Goal: Task Accomplishment & Management: Use online tool/utility

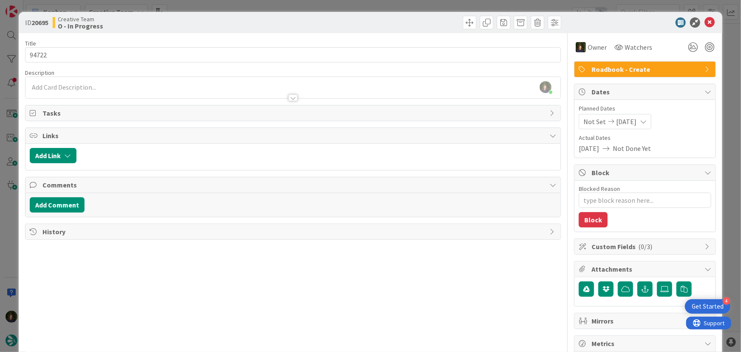
scroll to position [723, 0]
click at [706, 25] on icon at bounding box center [710, 22] width 10 height 10
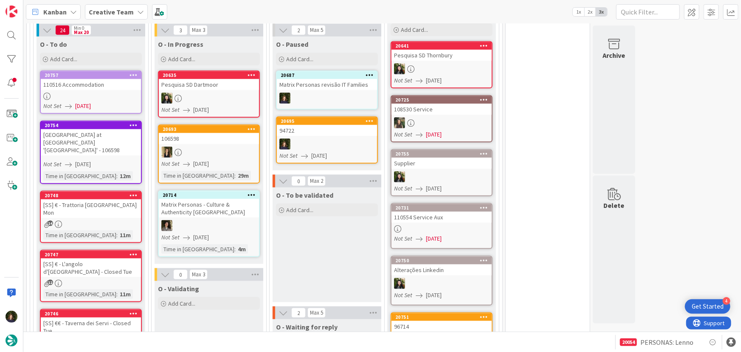
click at [217, 53] on div "Add Card..." at bounding box center [209, 59] width 102 height 13
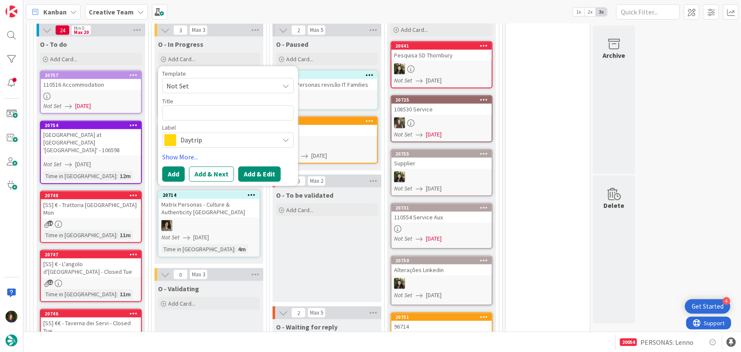
type textarea "x"
type textarea "9"
type textarea "x"
type textarea "94"
type textarea "x"
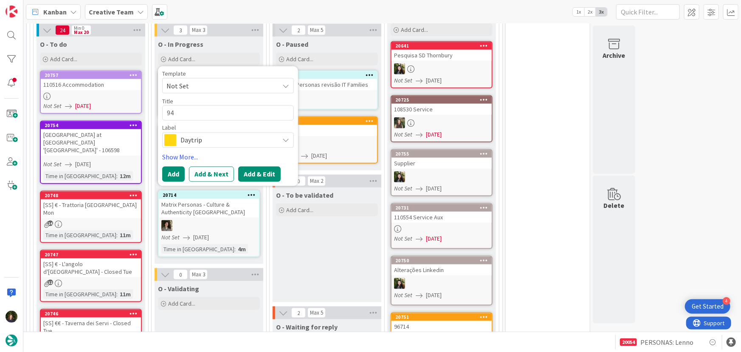
type textarea "947"
type textarea "x"
type textarea "9472"
type textarea "x"
type textarea "94722"
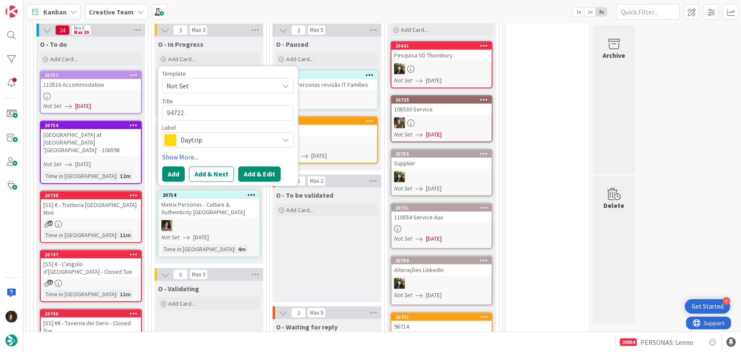
type textarea "x"
type textarea "94722"
type textarea "x"
type textarea "94722 -"
type textarea "x"
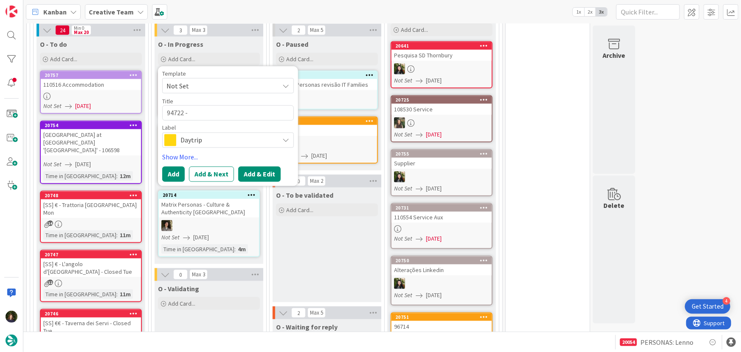
type textarea "94722 -"
type textarea "x"
type textarea "94722 - GP"
type textarea "x"
type textarea "94722 - GPs"
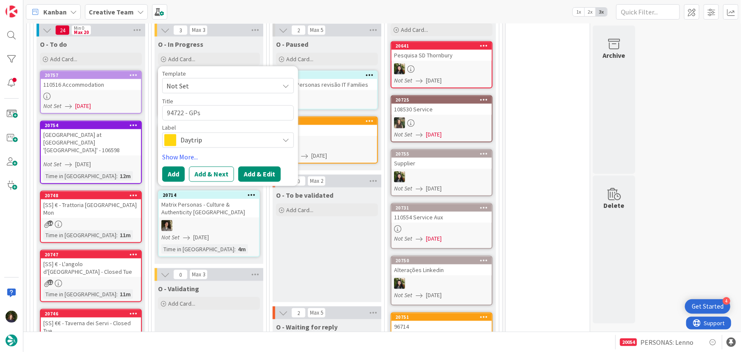
type textarea "x"
type textarea "94722 - GPs"
type textarea "x"
type textarea "94722 - GPs P"
type textarea "x"
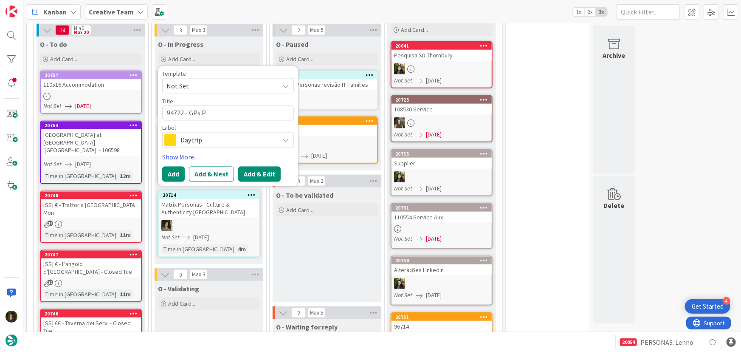
type textarea "94722 - GPs PO"
type textarea "x"
type textarea "94722 - GPs POi"
type textarea "x"
type textarea "94722 - GPs POin"
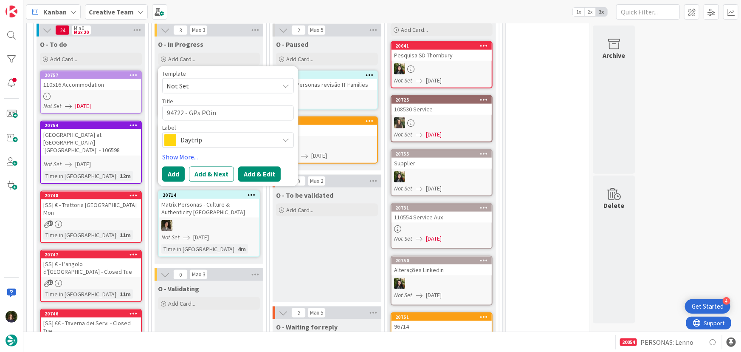
type textarea "x"
type textarea "94722 - GPs POint"
type textarea "x"
type textarea "94722 - GPs POint"
type textarea "x"
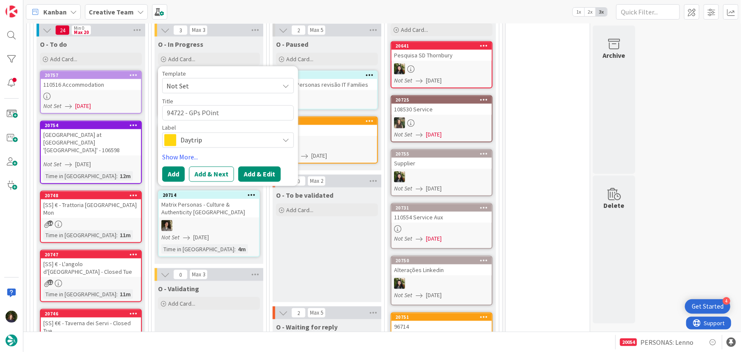
type textarea "94722 - GPs POint M"
type textarea "x"
type textarea "94722 - GPs POint Me"
type textarea "x"
type textarea "94722 - GPs POint Mem"
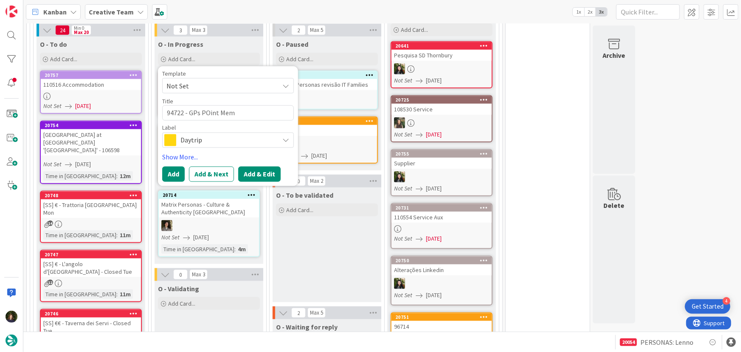
type textarea "x"
type textarea "94722 - GPs POint Meme"
type textarea "x"
type textarea "94722 - GPs POint Memen"
type textarea "x"
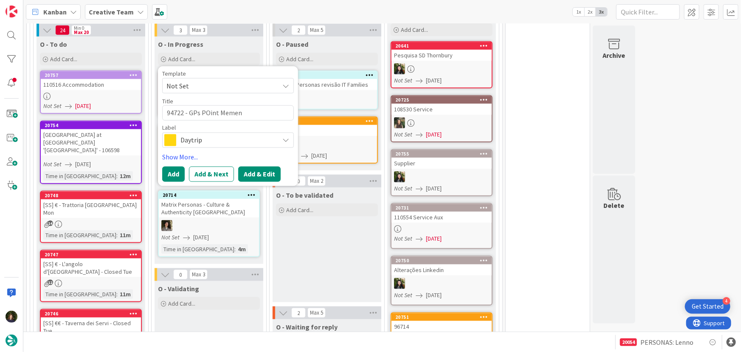
type textarea "94722 - GPs POint Mement"
type textarea "x"
type textarea "94722 - GPs POint Memento"
type textarea "x"
type textarea "94722 - GPs POint Memento"
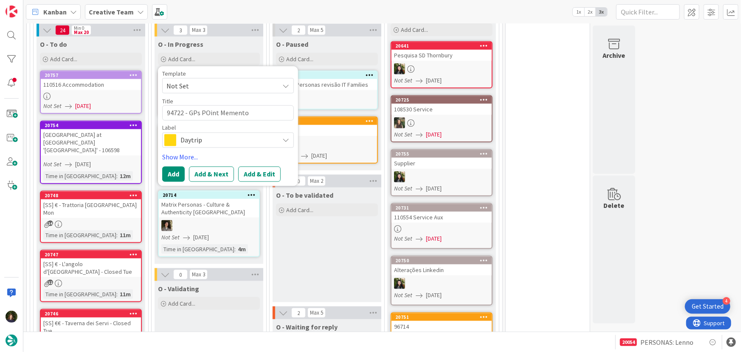
click at [200, 137] on span "Daytrip" at bounding box center [228, 140] width 94 height 12
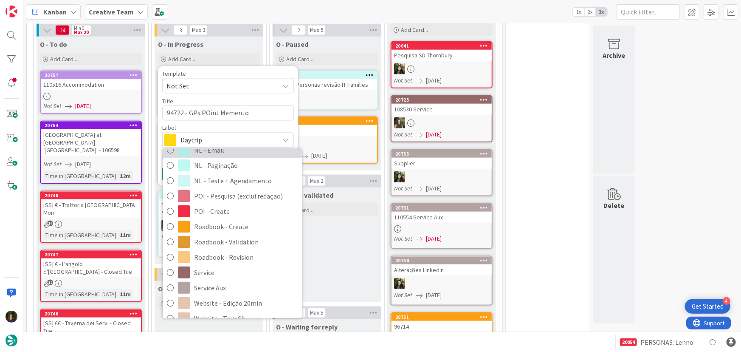
scroll to position [116, 0]
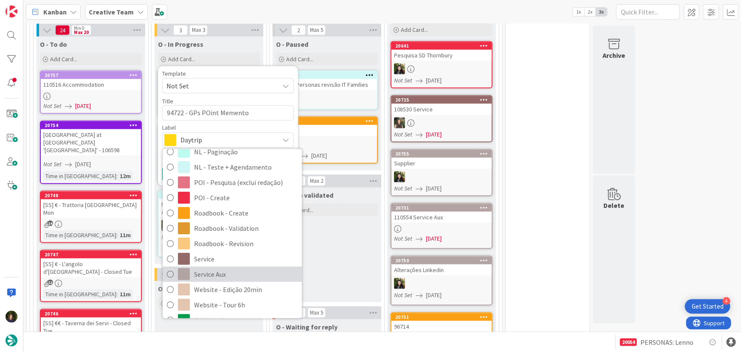
click at [222, 268] on span "Service Aux" at bounding box center [246, 274] width 104 height 13
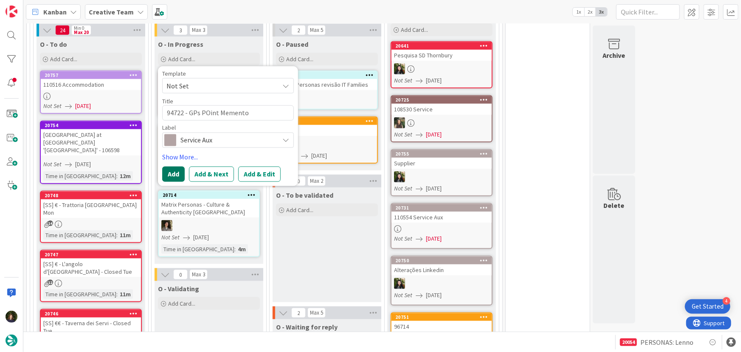
click at [173, 167] on button "Add" at bounding box center [173, 174] width 23 height 15
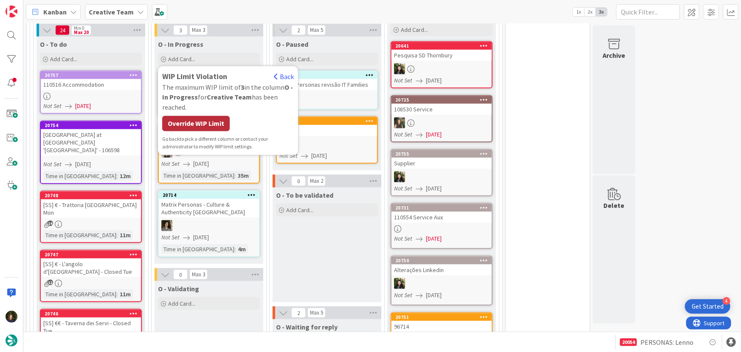
click at [207, 116] on div "Override WIP Limit" at bounding box center [196, 123] width 68 height 15
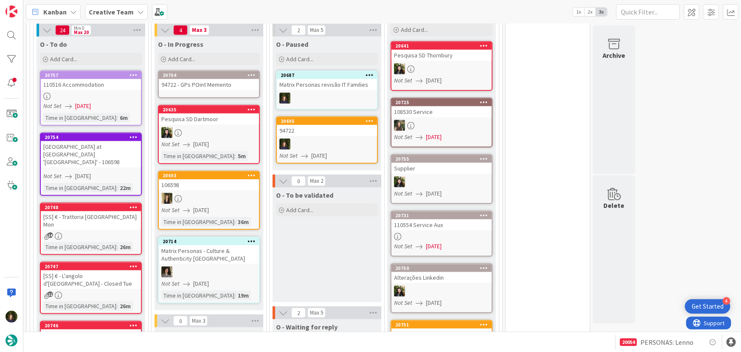
click at [208, 79] on div "94722 - GPs POint Memento" at bounding box center [209, 84] width 100 height 11
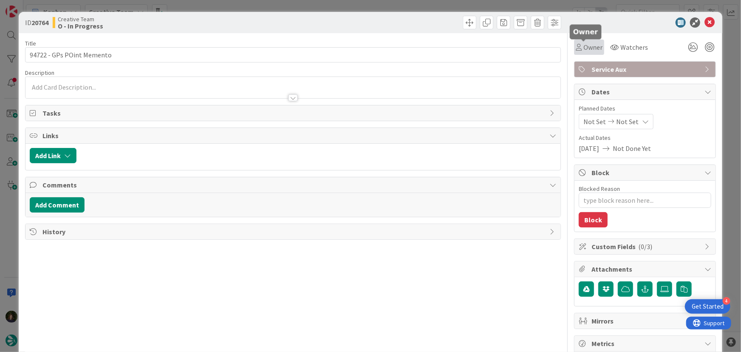
click at [591, 47] on span "Owner" at bounding box center [593, 47] width 19 height 10
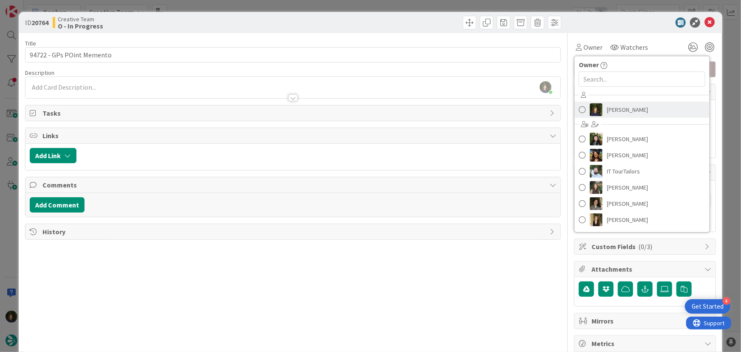
click at [622, 107] on span "[PERSON_NAME]" at bounding box center [627, 109] width 41 height 13
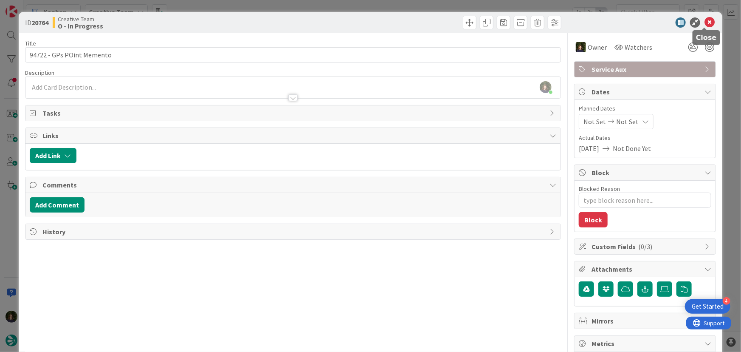
click at [705, 20] on icon at bounding box center [710, 22] width 10 height 10
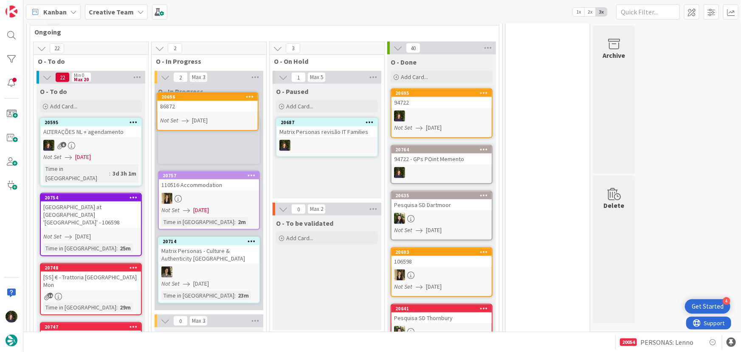
scroll to position [445, 0]
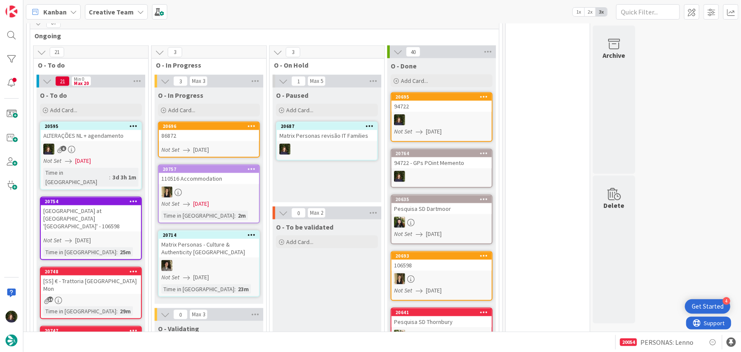
click at [196, 130] on div "86872" at bounding box center [209, 135] width 100 height 11
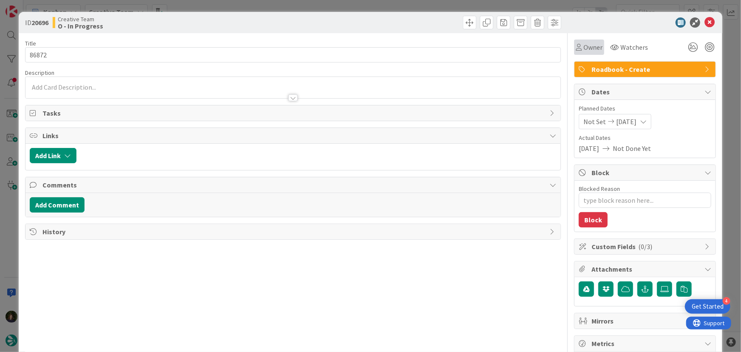
click at [587, 52] on div "Owner" at bounding box center [589, 47] width 30 height 15
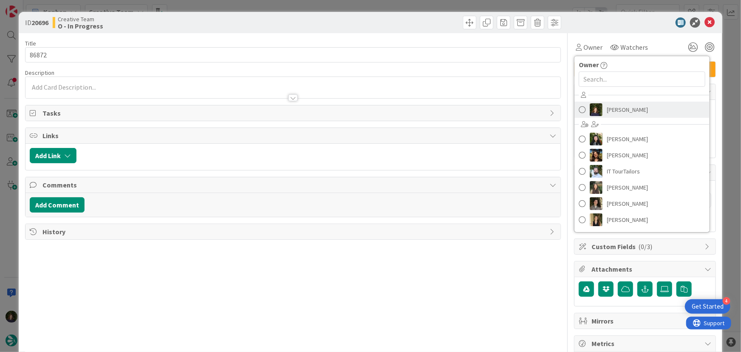
click at [617, 110] on span "[PERSON_NAME]" at bounding box center [627, 109] width 41 height 13
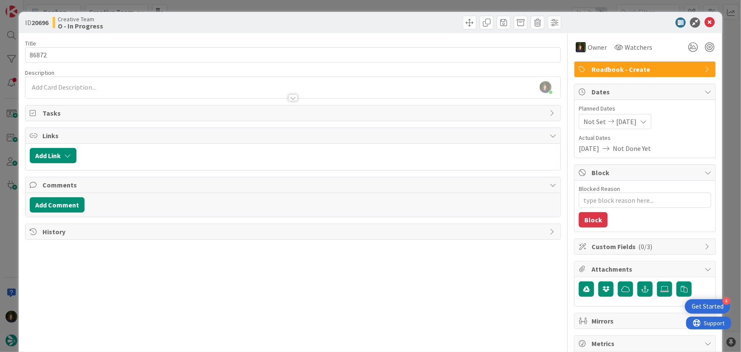
click at [289, 98] on div at bounding box center [292, 97] width 9 height 7
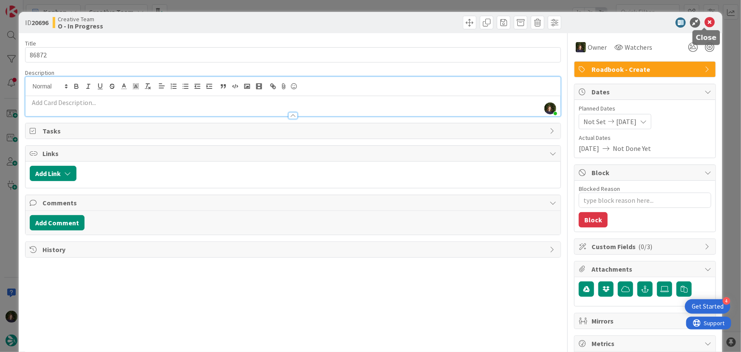
click at [705, 23] on icon at bounding box center [710, 22] width 10 height 10
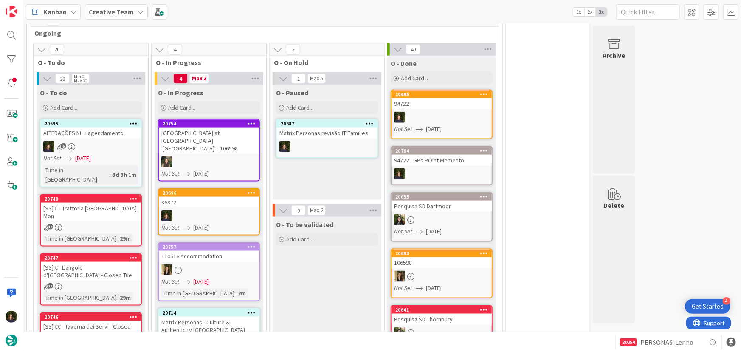
scroll to position [556, 0]
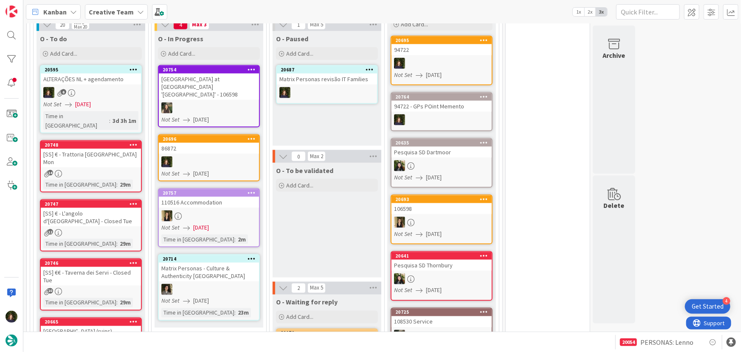
click at [209, 139] on link "20696 86872 Not Set [DATE]" at bounding box center [209, 157] width 102 height 47
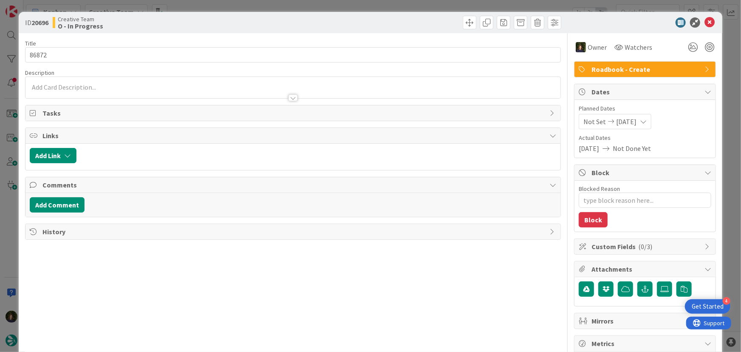
type textarea "x"
click at [79, 96] on div at bounding box center [293, 93] width 536 height 9
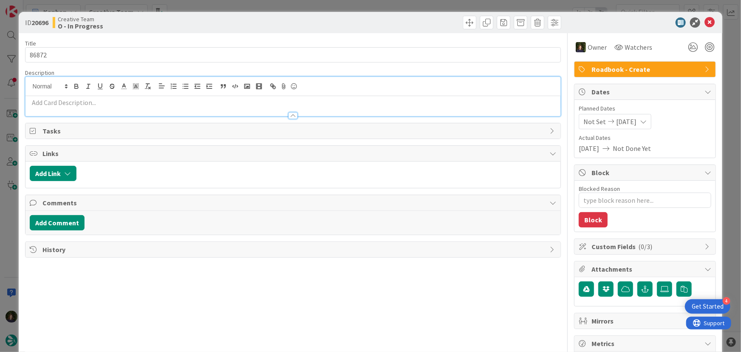
click at [72, 103] on p at bounding box center [293, 103] width 527 height 10
paste div
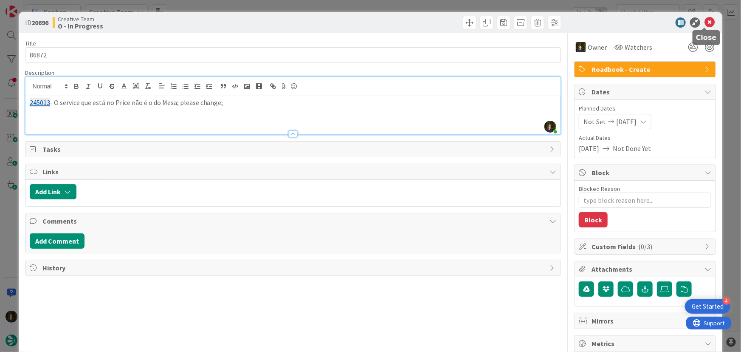
click at [705, 25] on icon at bounding box center [710, 22] width 10 height 10
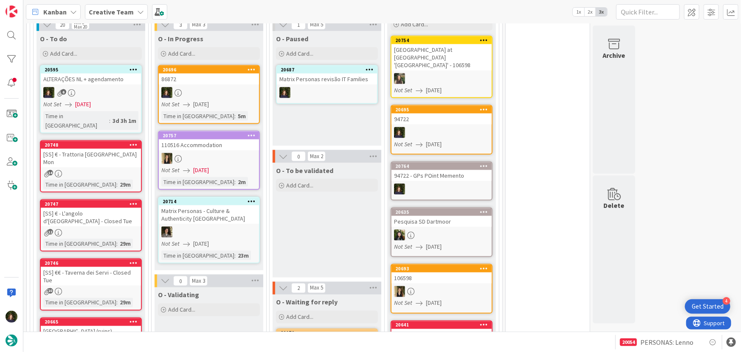
click at [196, 87] on div at bounding box center [209, 92] width 100 height 11
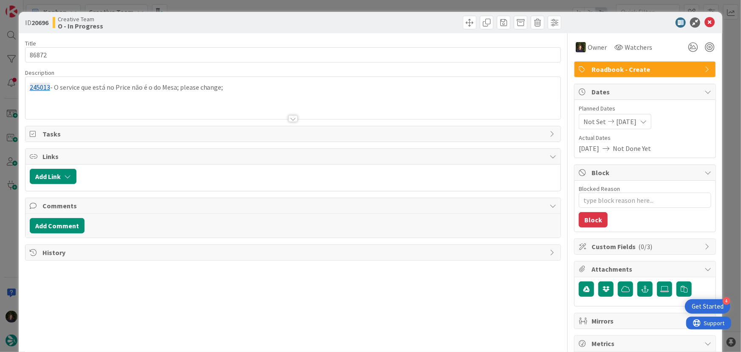
type textarea "x"
click at [249, 90] on p "245013 - O service que está no Price não é o do Mesa; please change;" at bounding box center [293, 87] width 527 height 10
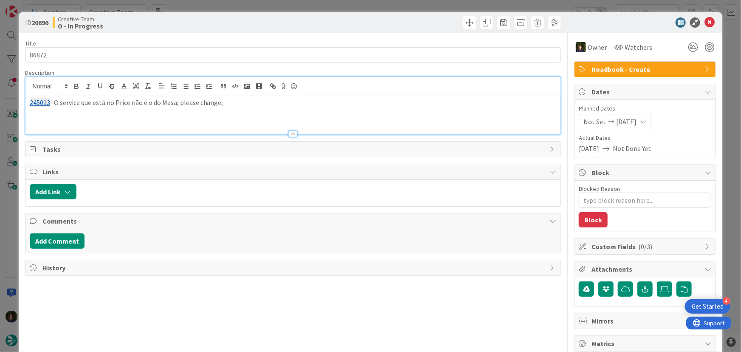
click at [240, 112] on div "245013 - O service que está no Price não é o do Mesa; please change;" at bounding box center [293, 115] width 536 height 38
paste div
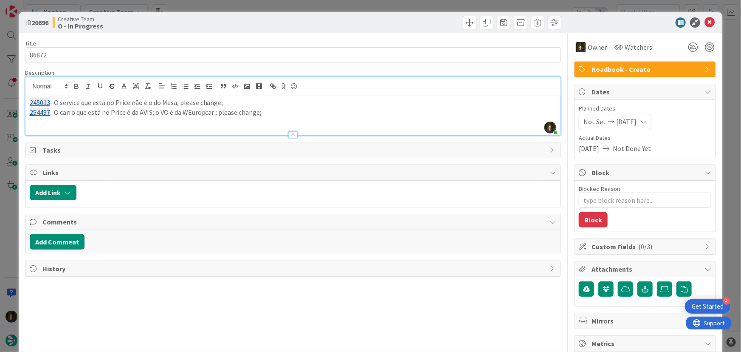
click at [190, 111] on p "254497 - O carro que está no Price é da AVIS; o VO é da WEuropcar ; please chan…" at bounding box center [293, 112] width 527 height 10
click at [52, 120] on p at bounding box center [293, 122] width 527 height 10
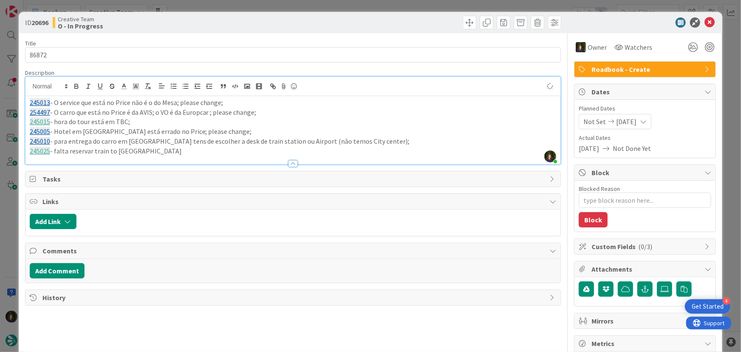
drag, startPoint x: 117, startPoint y: 150, endPoint x: 123, endPoint y: 152, distance: 6.3
click at [116, 150] on p "245025 - falta reservar train to [GEOGRAPHIC_DATA]" at bounding box center [293, 151] width 527 height 10
drag, startPoint x: 185, startPoint y: 141, endPoint x: 182, endPoint y: 145, distance: 5.0
click at [182, 145] on p "245010 - para entrega do carro em [GEOGRAPHIC_DATA] tens de escolher a desk de …" at bounding box center [293, 141] width 527 height 10
click at [182, 146] on p "245025 - falta reservar train [GEOGRAPHIC_DATA]" at bounding box center [293, 151] width 527 height 10
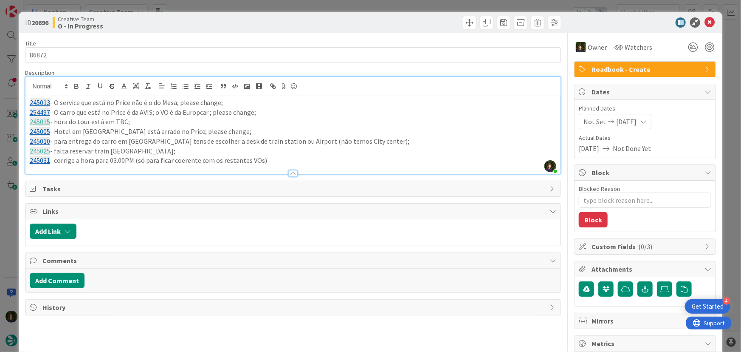
click at [124, 161] on p "245031 - corrige a hora para 03.00PM (só para ficar coerente com os restantes V…" at bounding box center [293, 160] width 527 height 10
click at [314, 157] on p "245031 - corrige a hora para 03.00 PM (só para ficar coerente com os restantes …" at bounding box center [293, 160] width 527 height 10
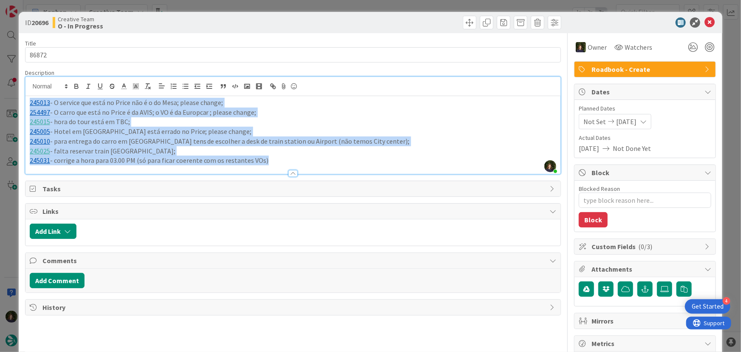
drag, startPoint x: 266, startPoint y: 162, endPoint x: 2, endPoint y: 96, distance: 272.1
click at [2, 96] on div "ID 20696 Creative Team O - In Progress Title 5 / 128 86872 Description [PERSON_…" at bounding box center [370, 176] width 741 height 352
copy div "245013 - O service que está no Price não é o do Mesa; please change; 254497 - O…"
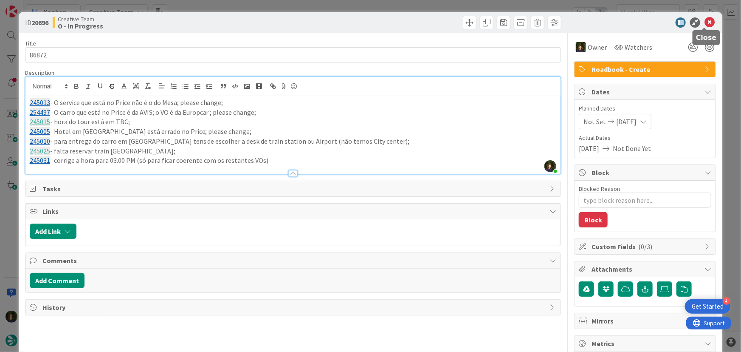
click at [705, 21] on icon at bounding box center [710, 22] width 10 height 10
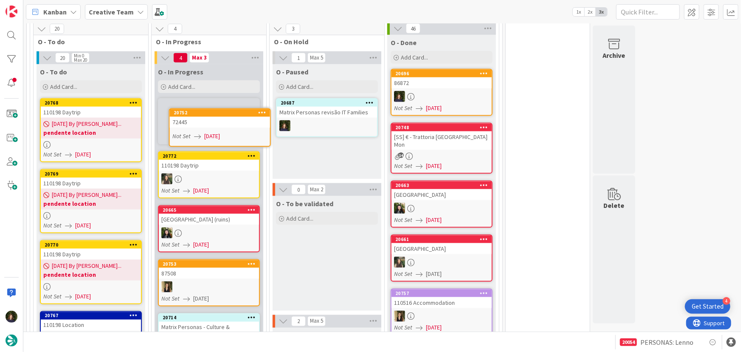
scroll to position [520, 0]
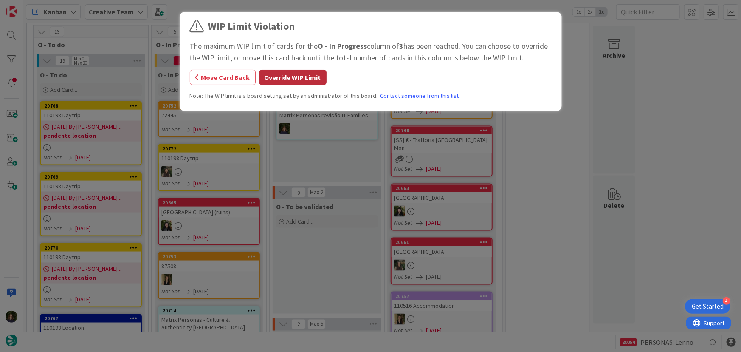
click at [278, 80] on button "Override WIP Limit" at bounding box center [293, 77] width 68 height 15
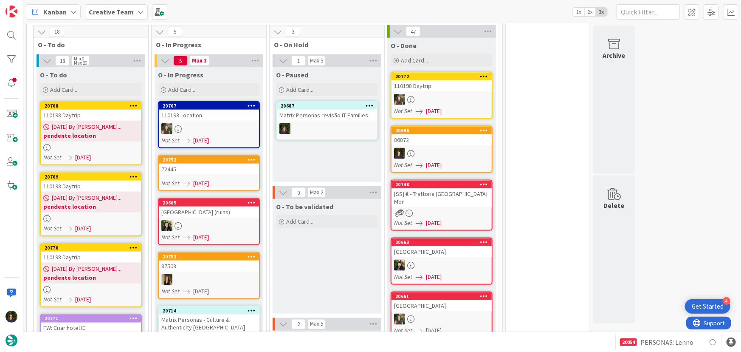
click at [187, 164] on div "72445" at bounding box center [209, 169] width 100 height 11
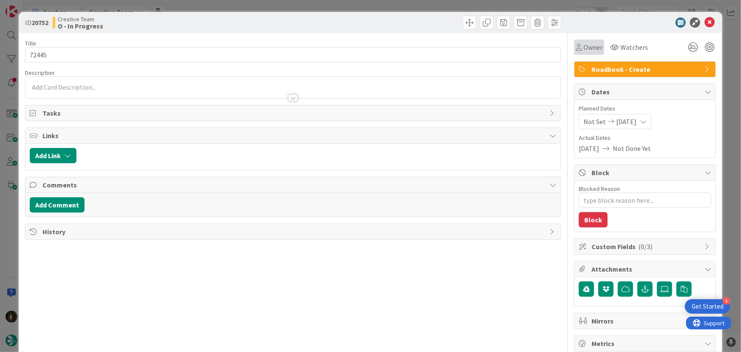
click at [588, 41] on div "Owner" at bounding box center [589, 47] width 30 height 15
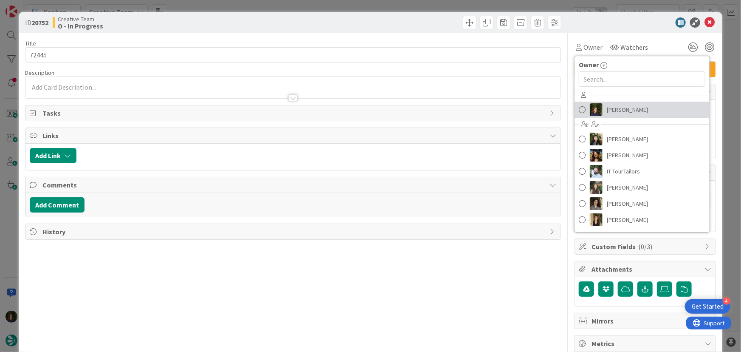
click at [617, 111] on span "[PERSON_NAME]" at bounding box center [627, 109] width 41 height 13
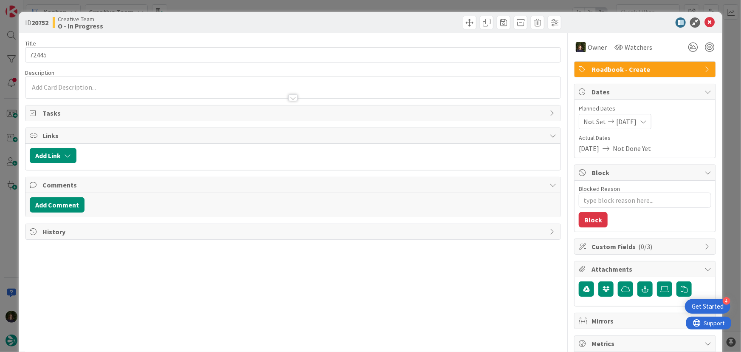
type textarea "x"
click at [133, 89] on div at bounding box center [293, 93] width 536 height 9
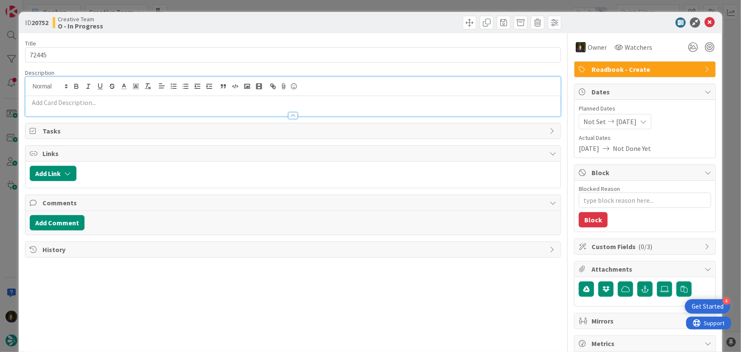
click at [116, 104] on p at bounding box center [293, 103] width 527 height 10
paste div
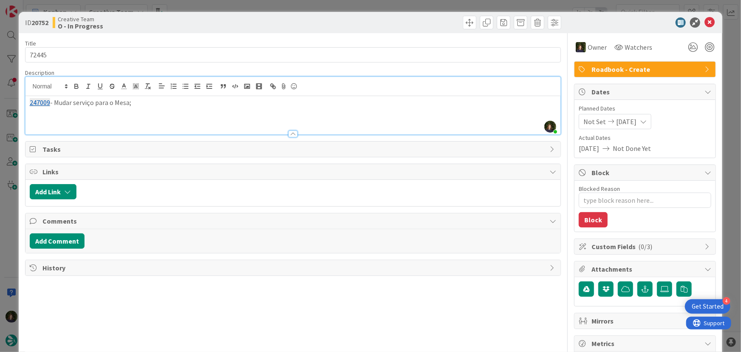
click at [95, 104] on p "247009 - Mudar serviço para o Mesa;" at bounding box center [293, 103] width 527 height 10
click at [188, 102] on p "247009 - Mudar serviço no price para o Mesa;" at bounding box center [293, 103] width 527 height 10
click at [238, 113] on p "247003 - este carro está Inactive; tens de alterar no Price para este:" at bounding box center [293, 112] width 527 height 10
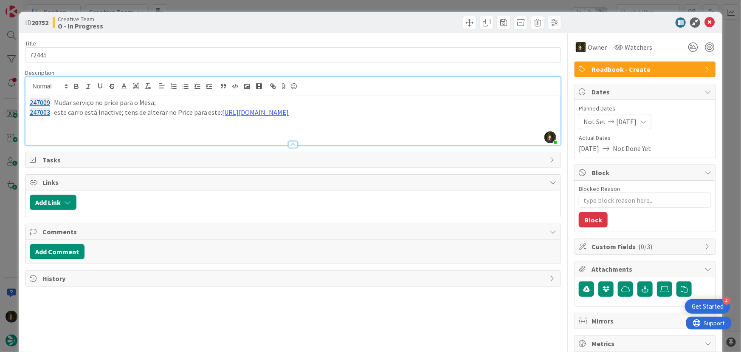
scroll to position [525, 0]
drag, startPoint x: 458, startPoint y: 110, endPoint x: 51, endPoint y: 110, distance: 407.8
click at [24, 104] on div "ID 20752 Creative Team O - In Progress Title 5 / 128 72445 Description [PERSON_…" at bounding box center [371, 257] width 704 height 491
copy div "247009 - Mudar serviço no price para o Mesa; 247003 - este carro está Inactive;…"
click at [706, 22] on icon at bounding box center [710, 22] width 10 height 10
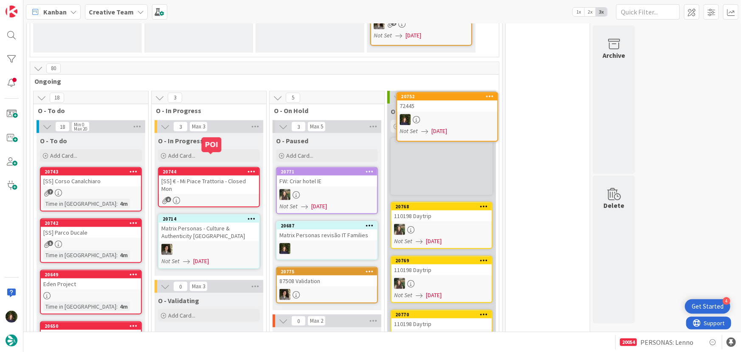
scroll to position [450, 0]
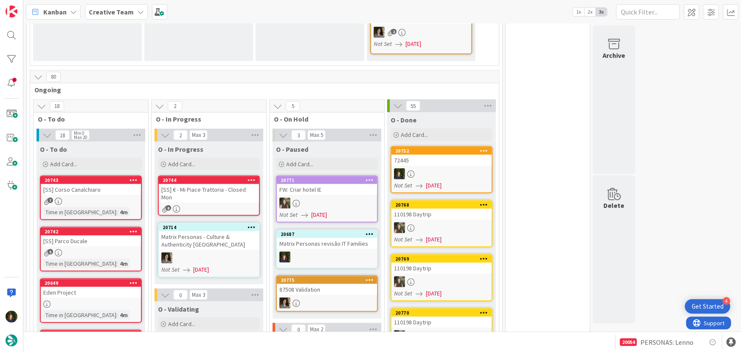
click at [436, 155] on div "72445" at bounding box center [442, 160] width 100 height 11
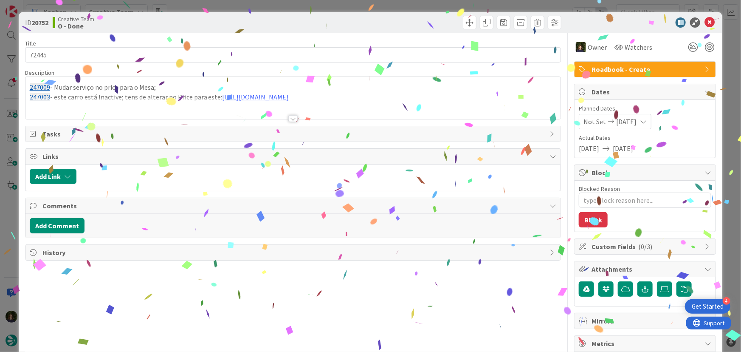
type textarea "x"
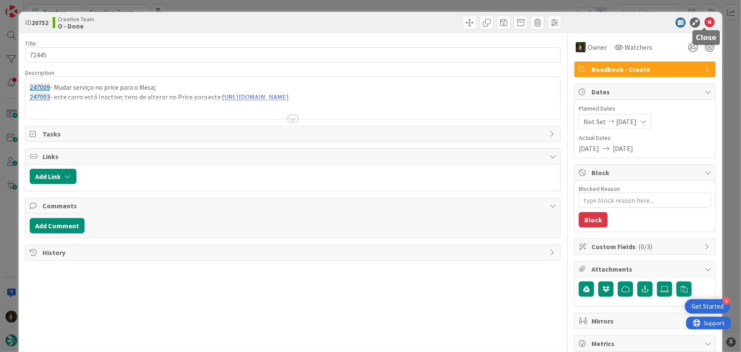
click at [705, 23] on icon at bounding box center [710, 22] width 10 height 10
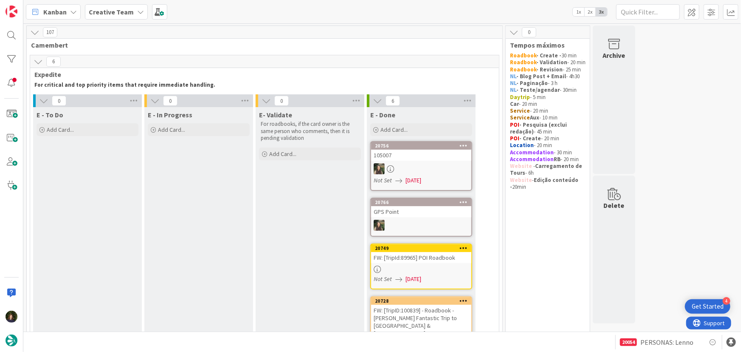
scroll to position [193, 0]
